Goal: Use online tool/utility: Utilize a website feature to perform a specific function

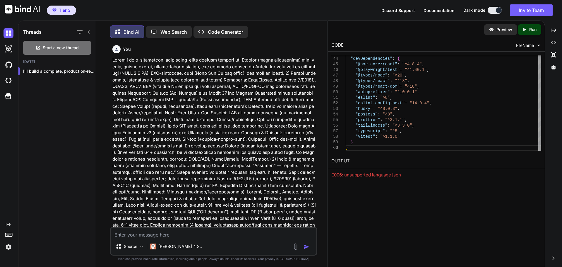
scroll to position [15621, 0]
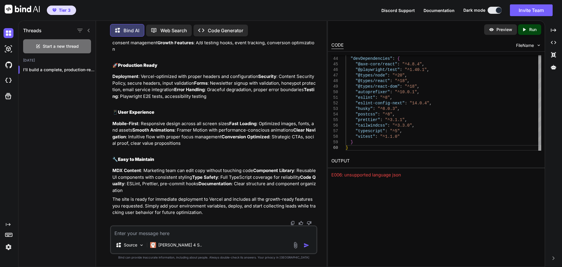
click at [118, 28] on icon at bounding box center [117, 30] width 5 height 5
click at [493, 30] on img at bounding box center [491, 29] width 5 height 5
click at [507, 30] on p "Preview" at bounding box center [504, 30] width 16 height 6
click at [529, 29] on p "Run" at bounding box center [532, 30] width 7 height 6
click at [507, 32] on div "Preview" at bounding box center [500, 29] width 33 height 11
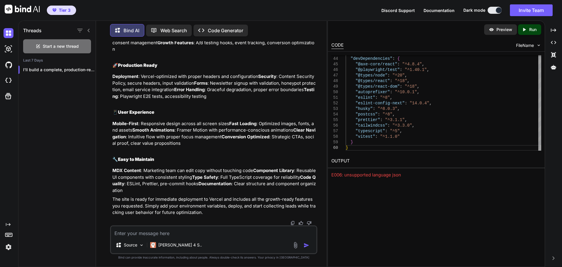
click at [536, 32] on div "Created with Pixso. Run" at bounding box center [529, 29] width 23 height 11
type textarea "x"
click at [18, 8] on img at bounding box center [22, 9] width 35 height 9
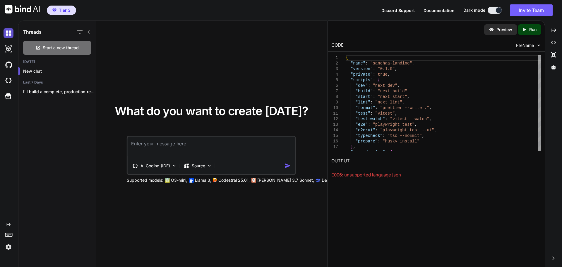
click at [9, 34] on img at bounding box center [9, 33] width 10 height 10
click at [7, 49] on img at bounding box center [9, 49] width 10 height 10
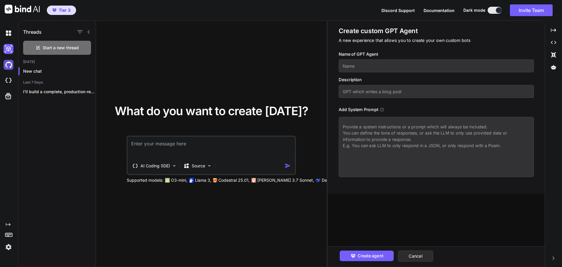
click at [8, 63] on img at bounding box center [9, 65] width 10 height 10
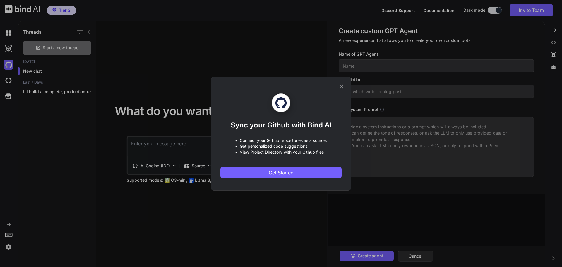
click at [11, 81] on div "Sync your Github with Bind AI • Connect your Github repositories as a source. •…" at bounding box center [281, 133] width 562 height 267
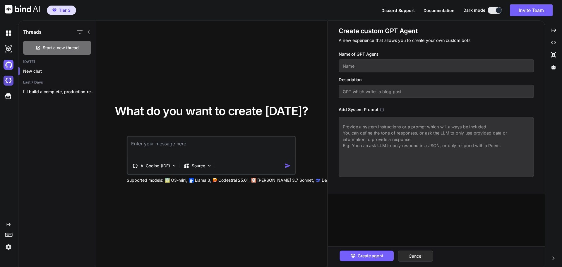
click at [10, 80] on img at bounding box center [9, 81] width 10 height 10
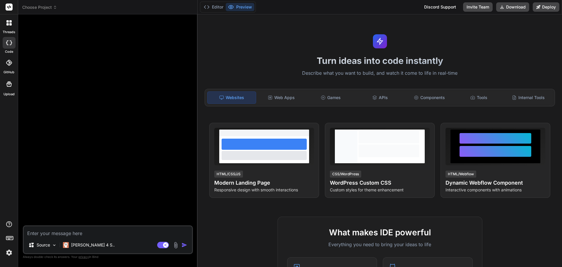
type textarea "x"
click at [219, 7] on button "Editor" at bounding box center [213, 7] width 24 height 8
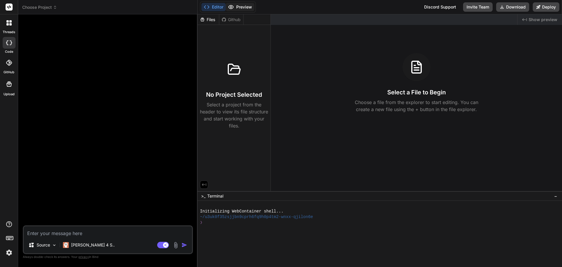
click at [234, 7] on icon at bounding box center [231, 7] width 6 height 6
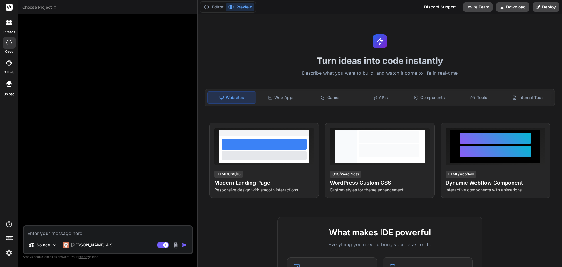
click at [234, 7] on icon at bounding box center [231, 7] width 6 height 6
